Goal: Task Accomplishment & Management: Manage account settings

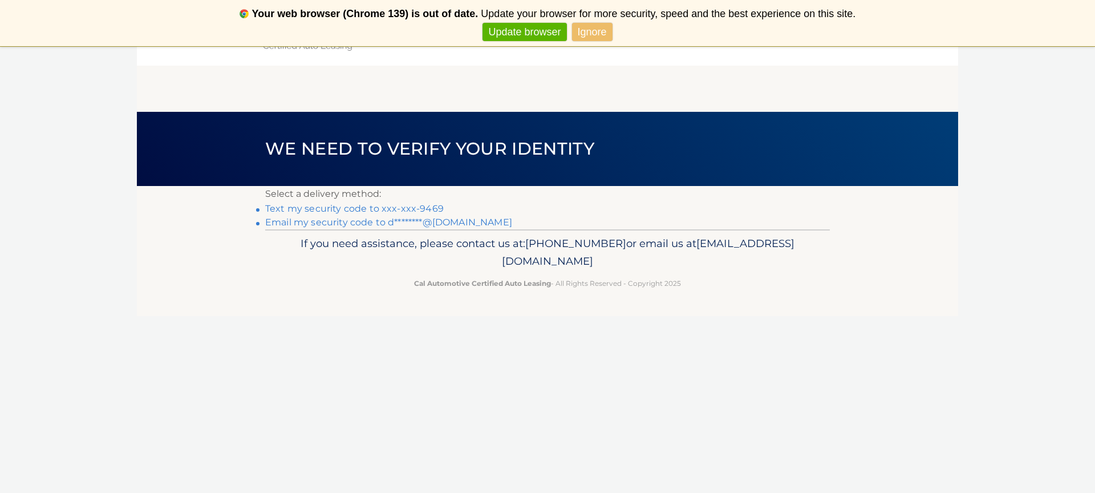
click at [319, 221] on link "Email my security code to d********@[DOMAIN_NAME]" at bounding box center [388, 222] width 247 height 11
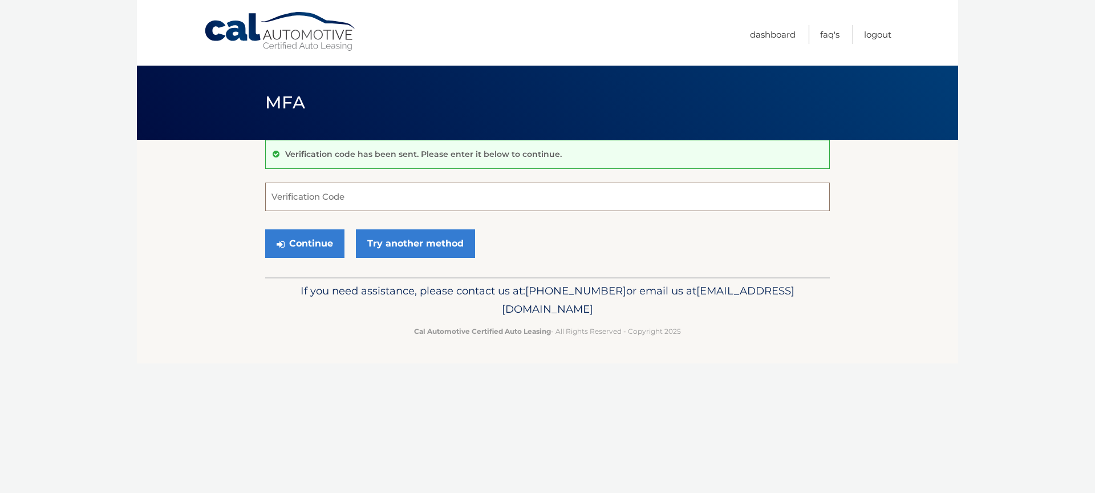
click at [389, 191] on input "Verification Code" at bounding box center [547, 197] width 565 height 29
type input "v"
paste input "990963"
type input "990963"
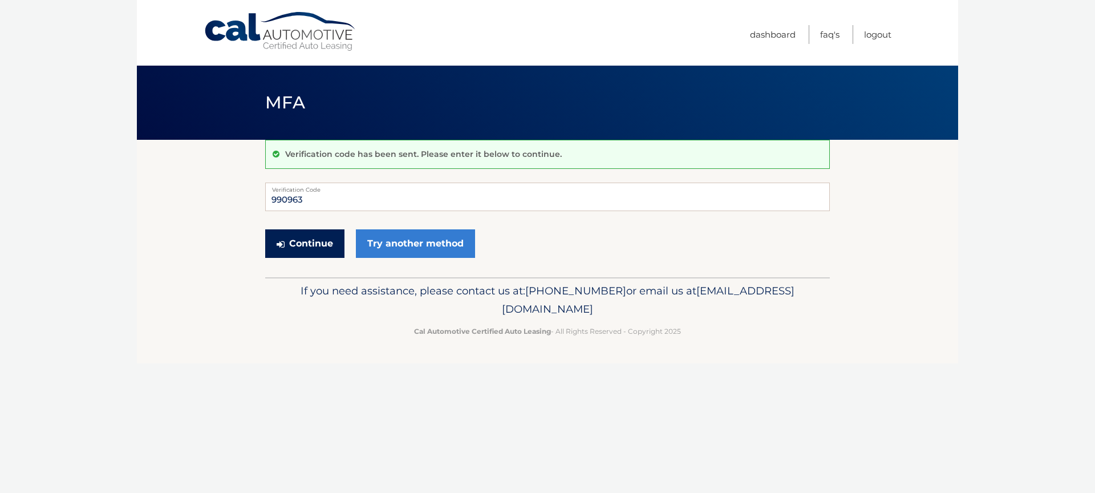
click at [326, 240] on button "Continue" at bounding box center [304, 243] width 79 height 29
